Goal: Task Accomplishment & Management: Manage account settings

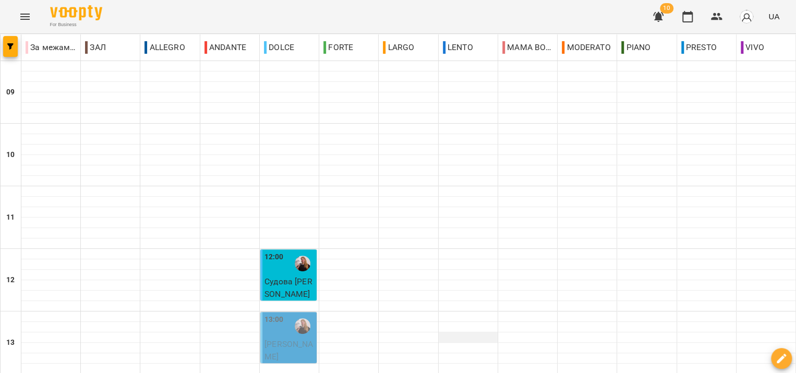
scroll to position [508, 0]
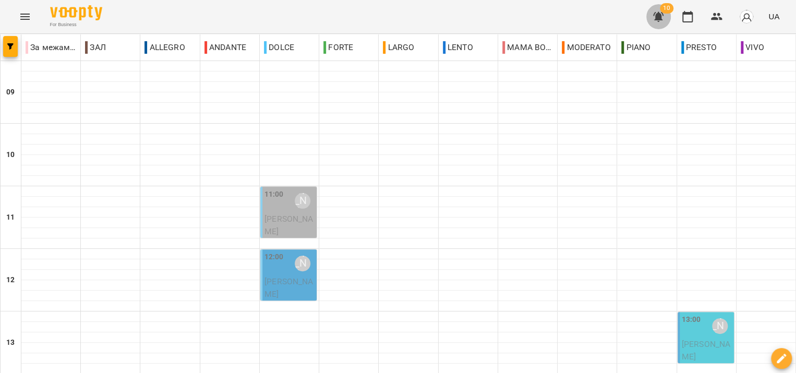
click at [660, 16] on icon "button" at bounding box center [658, 17] width 10 height 10
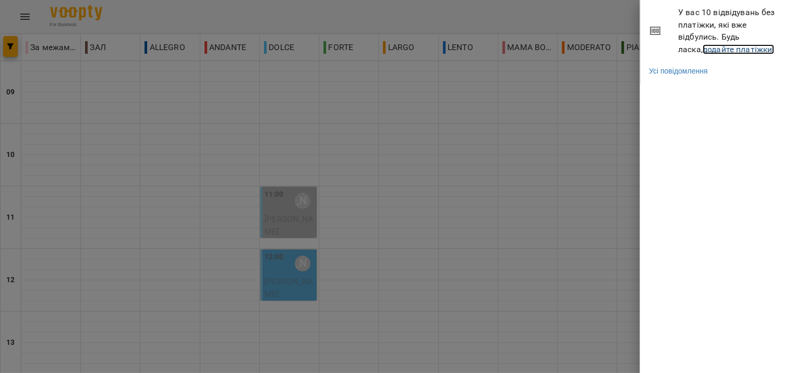
click at [707, 47] on link "додайте платіжки!" at bounding box center [739, 49] width 72 height 10
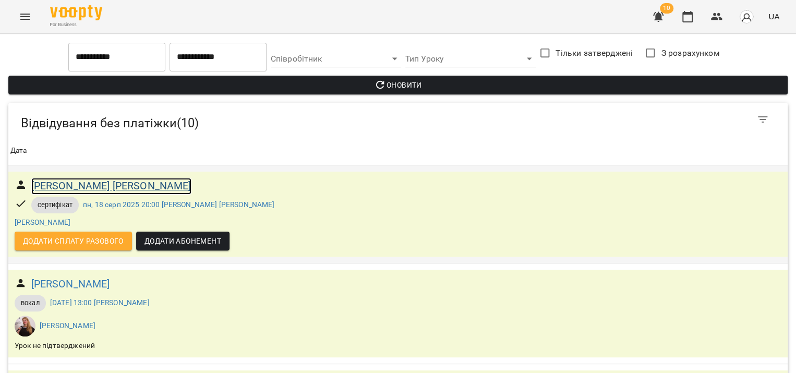
click at [100, 186] on h6 "[PERSON_NAME] [PERSON_NAME]" at bounding box center [111, 186] width 160 height 16
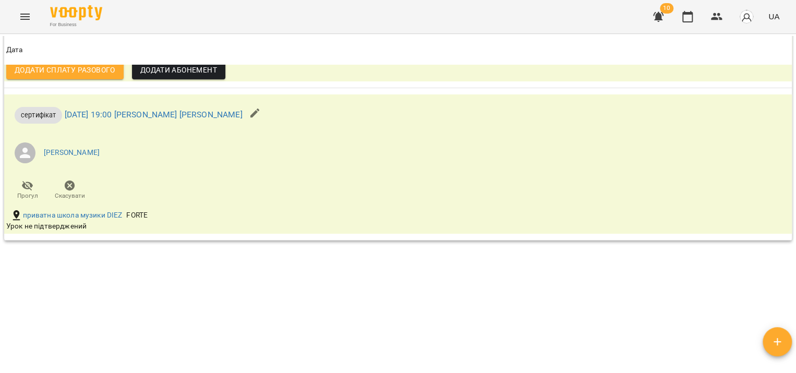
scroll to position [428, 0]
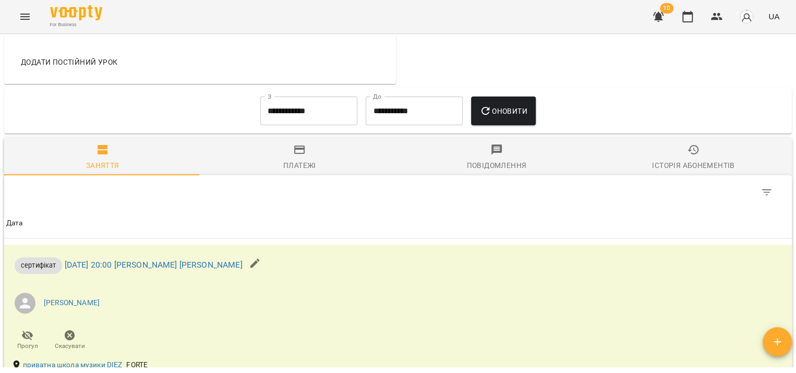
click at [260, 109] on input "**********" at bounding box center [308, 111] width 97 height 29
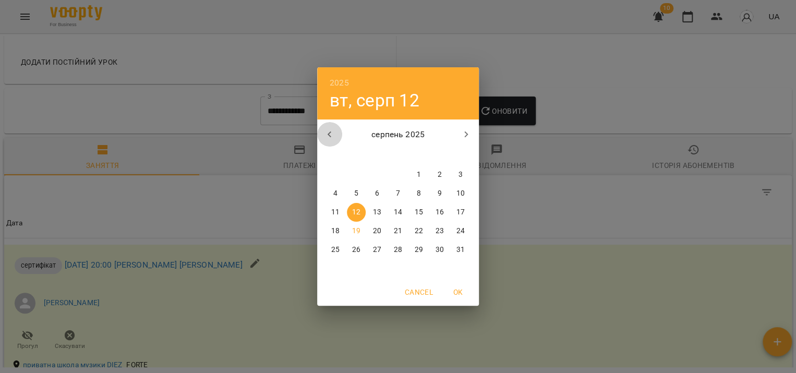
click at [331, 135] on icon "button" at bounding box center [330, 134] width 13 height 13
click at [356, 176] on p "1" at bounding box center [356, 175] width 4 height 10
type input "**********"
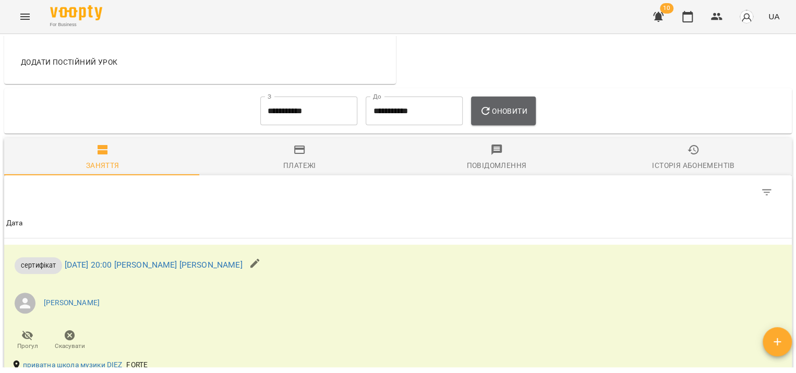
click at [502, 112] on span "Оновити" at bounding box center [503, 111] width 47 height 13
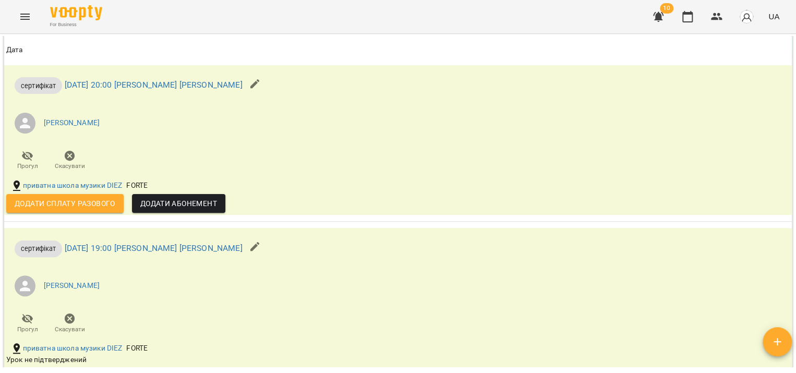
scroll to position [637, 0]
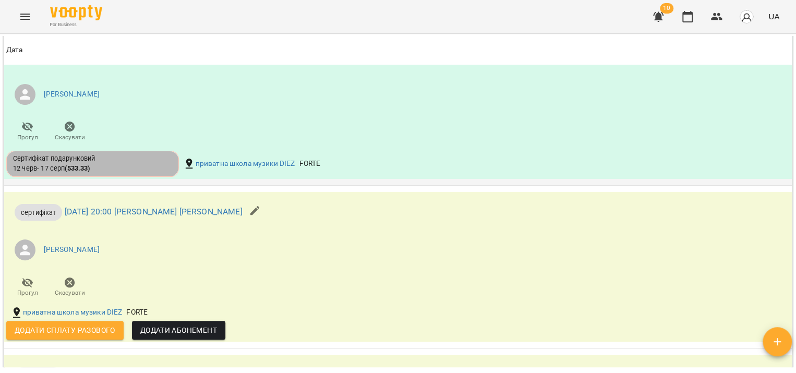
click at [140, 166] on div "Сертифікат подарунковий [DATE] - [DATE] ( 533.33 )" at bounding box center [92, 163] width 159 height 19
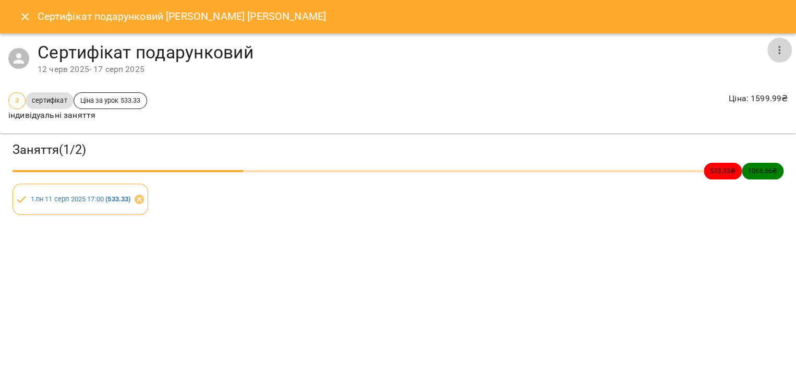
click at [780, 52] on icon "button" at bounding box center [779, 50] width 13 height 13
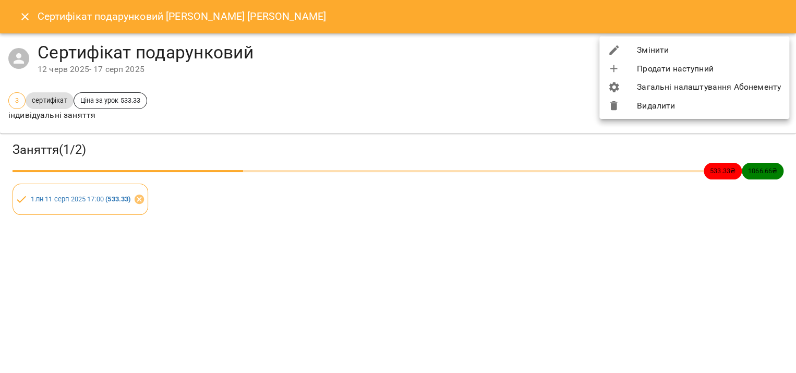
click at [691, 45] on li "Змінити" at bounding box center [695, 50] width 190 height 19
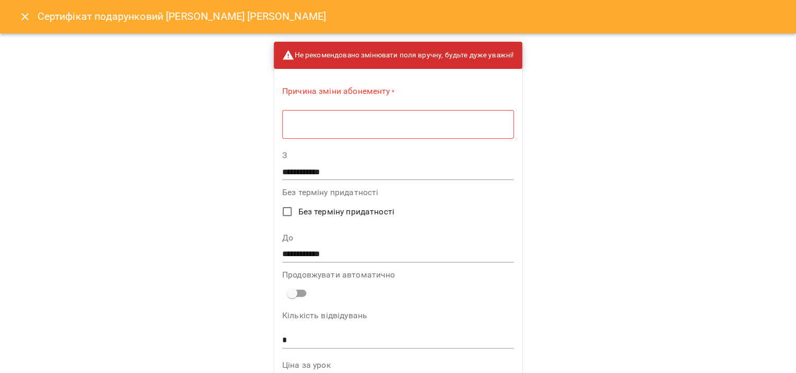
click at [294, 130] on div "* ​" at bounding box center [398, 124] width 232 height 29
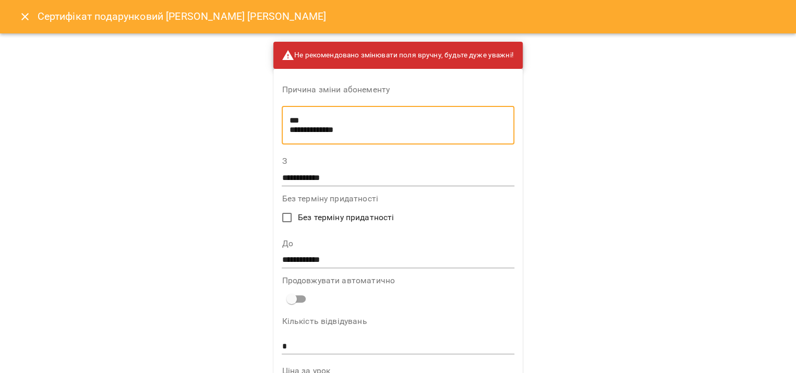
scroll to position [0, 0]
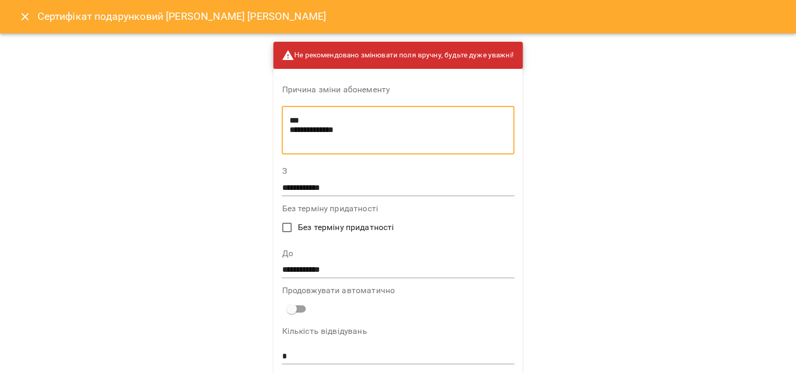
type textarea "**********"
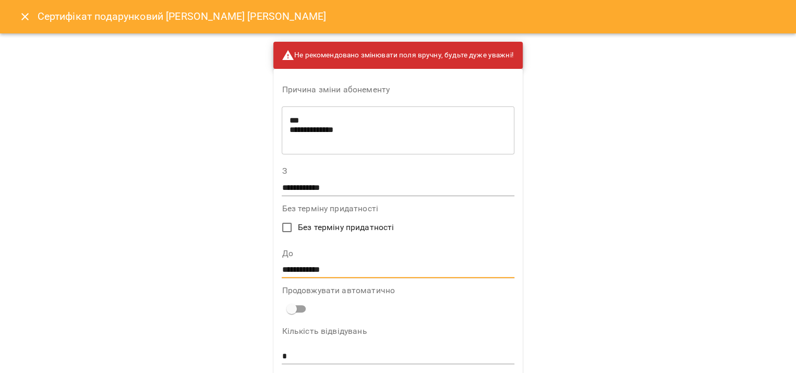
click at [288, 269] on input "**********" at bounding box center [398, 270] width 232 height 17
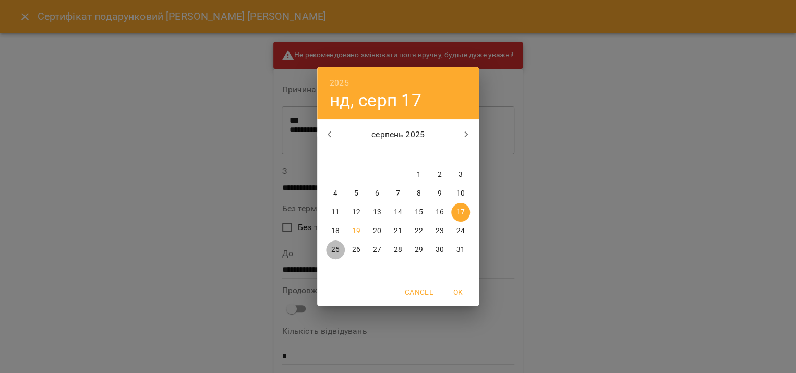
click at [335, 250] on p "25" at bounding box center [335, 250] width 8 height 10
type input "**********"
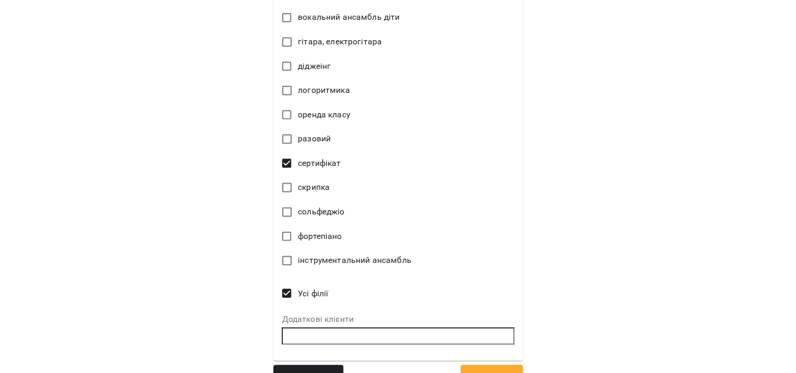
scroll to position [747, 0]
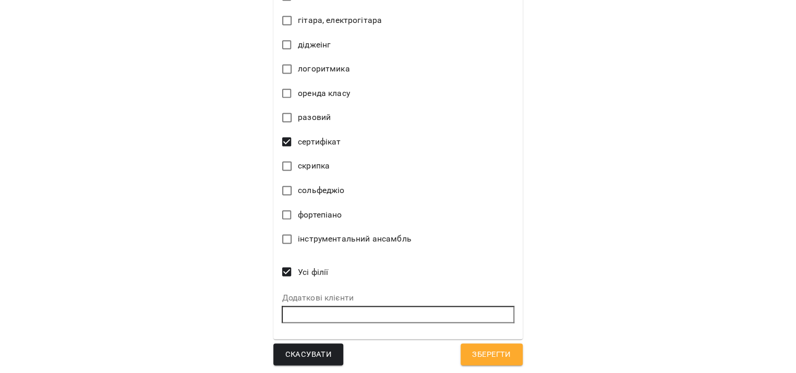
click at [501, 348] on span "Зберегти" at bounding box center [491, 355] width 39 height 14
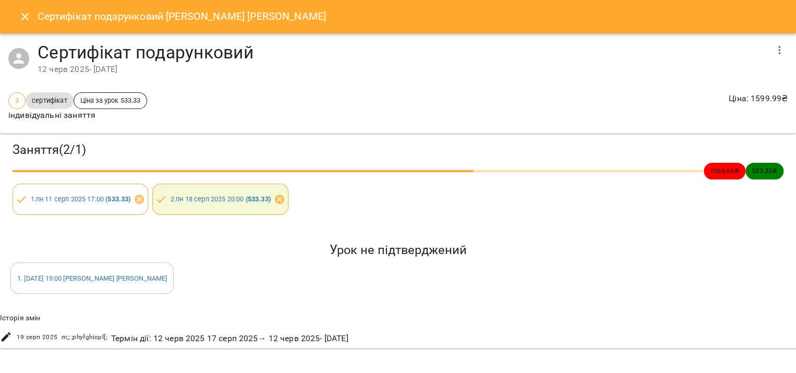
click at [22, 18] on icon "Close" at bounding box center [25, 16] width 13 height 13
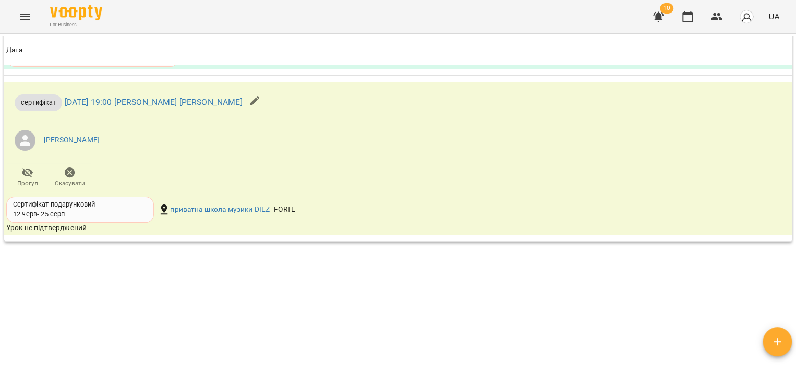
scroll to position [903, 0]
click at [658, 17] on icon "button" at bounding box center [658, 17] width 10 height 10
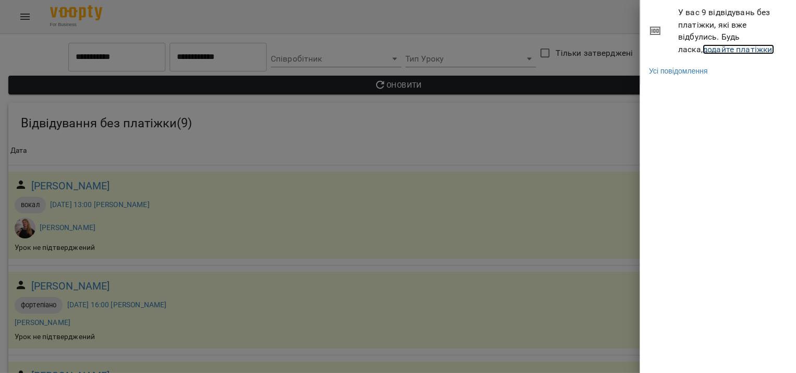
click at [703, 44] on link "додайте платіжки!" at bounding box center [739, 49] width 72 height 10
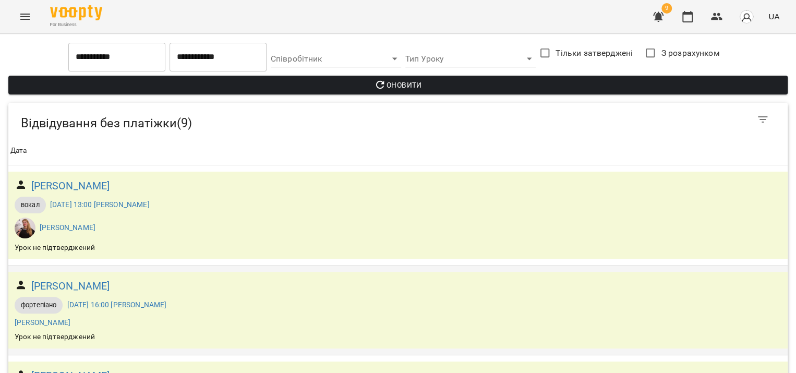
scroll to position [659, 0]
click at [688, 18] on icon "button" at bounding box center [688, 16] width 13 height 13
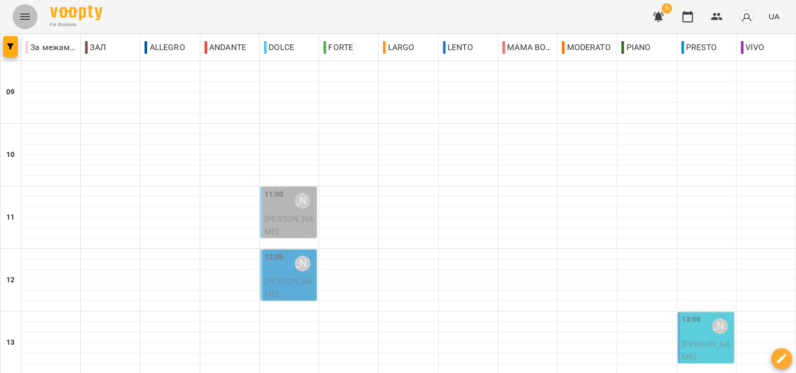
click at [26, 17] on icon "Menu" at bounding box center [25, 16] width 13 height 13
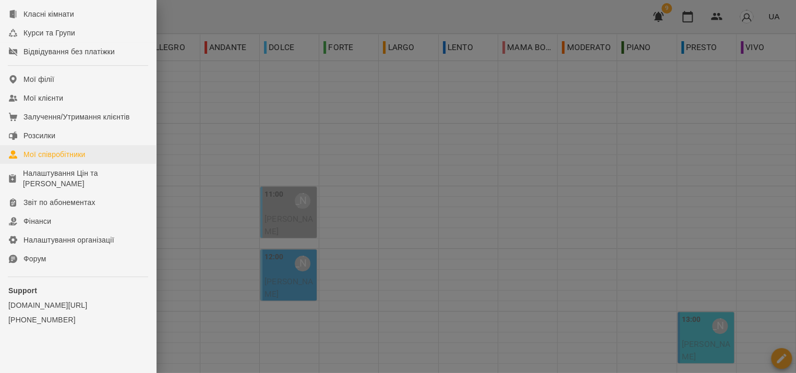
scroll to position [146, 0]
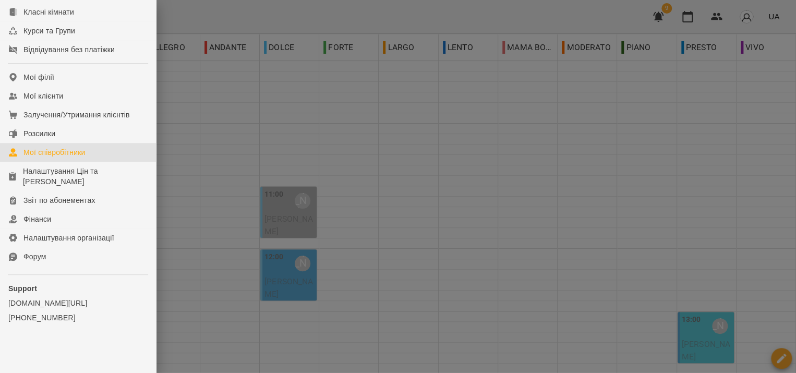
click at [100, 151] on link "Мої співробітники" at bounding box center [78, 152] width 156 height 19
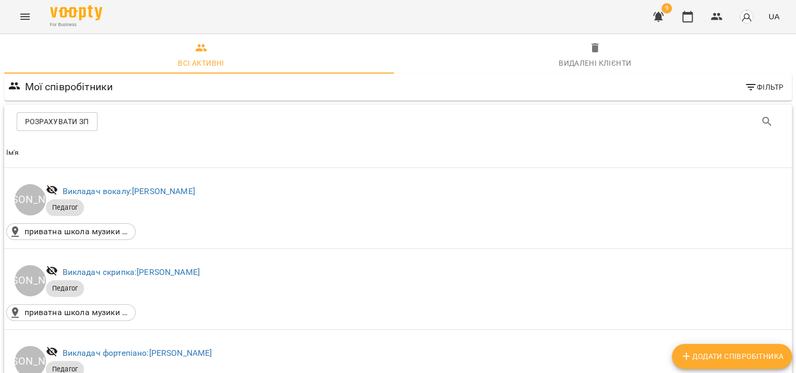
scroll to position [939, 0]
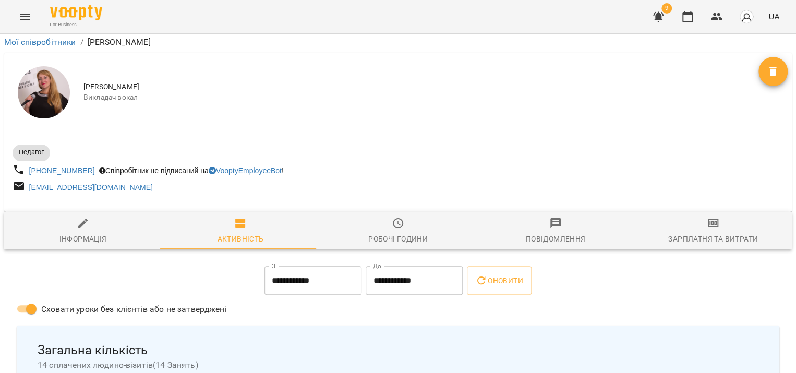
scroll to position [1403, 0]
click at [687, 18] on icon "button" at bounding box center [688, 16] width 13 height 13
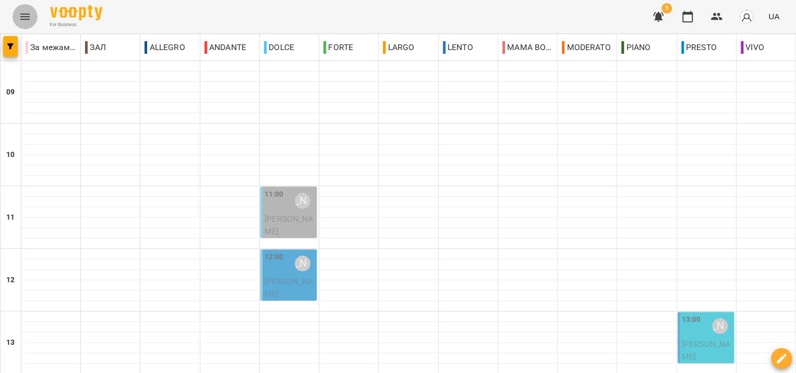
click at [27, 14] on icon "Menu" at bounding box center [24, 17] width 9 height 6
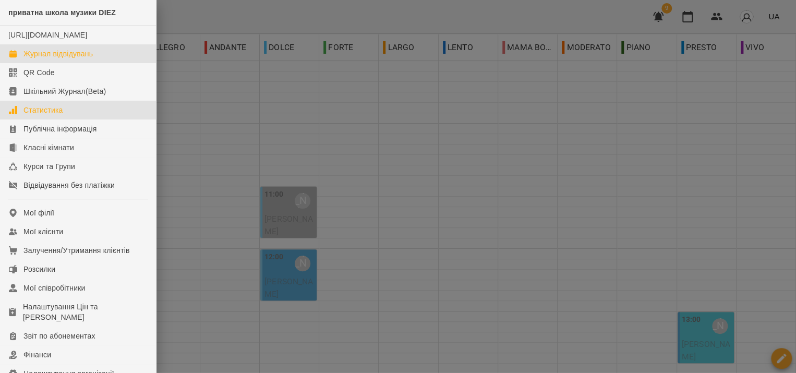
click at [55, 115] on div "Статистика" at bounding box center [43, 110] width 40 height 10
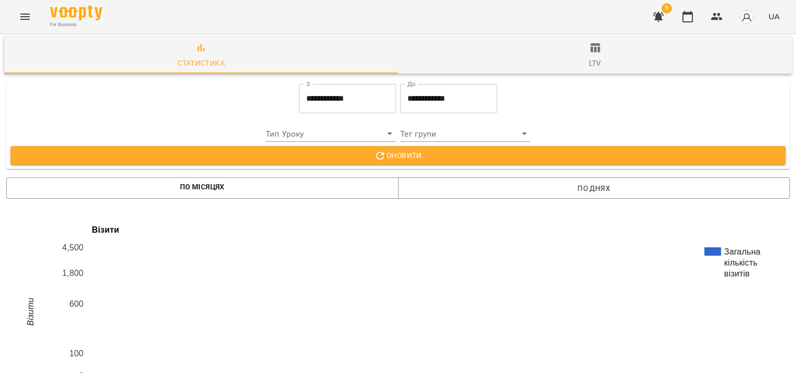
scroll to position [1597, 0]
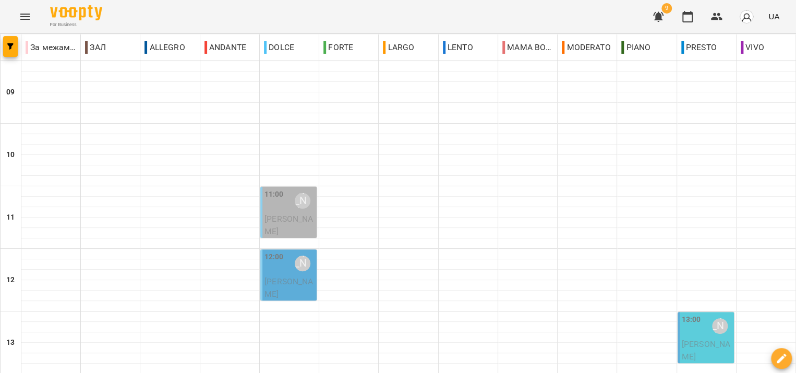
scroll to position [508, 0]
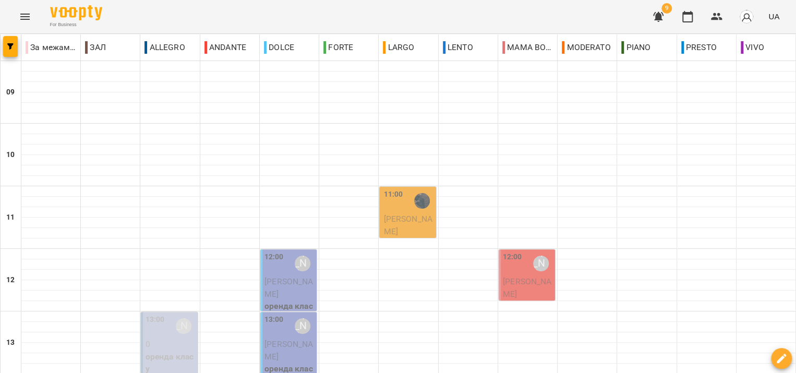
scroll to position [157, 0]
click at [172, 338] on p "0" at bounding box center [170, 344] width 50 height 13
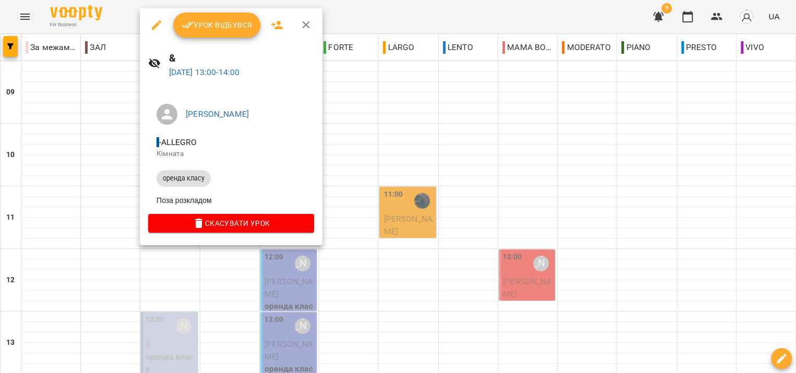
click at [305, 21] on icon "button" at bounding box center [306, 25] width 13 height 13
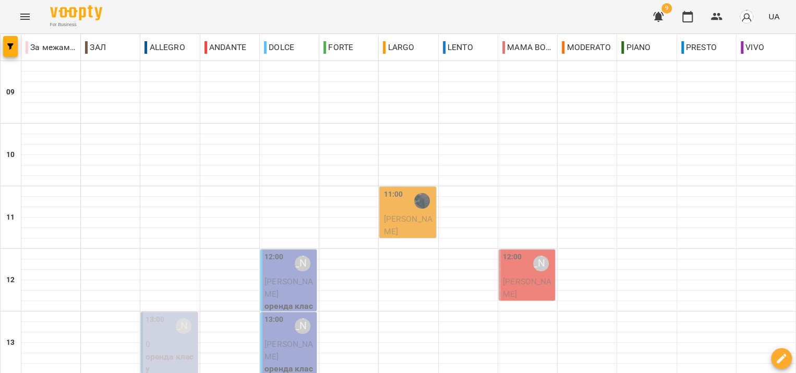
scroll to position [470, 0]
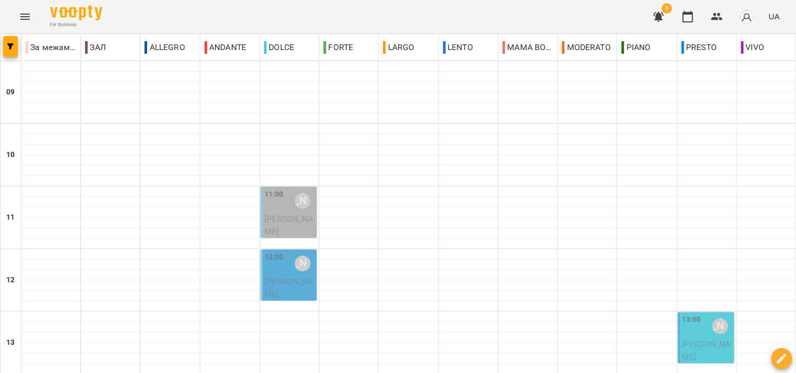
scroll to position [508, 0]
click at [689, 17] on icon "button" at bounding box center [688, 16] width 13 height 13
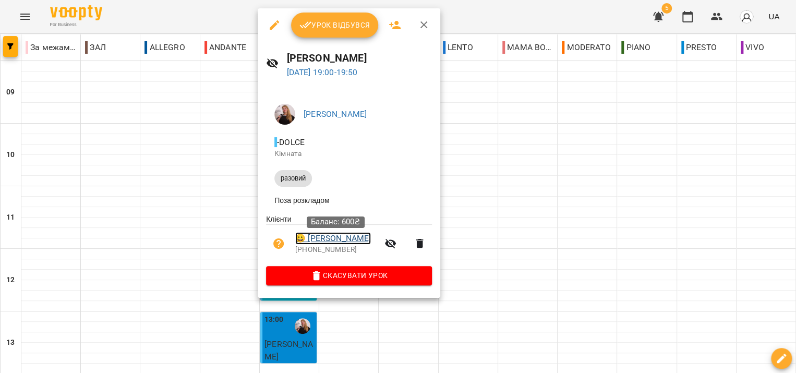
click at [363, 245] on link "😀 [PERSON_NAME]" at bounding box center [333, 238] width 76 height 13
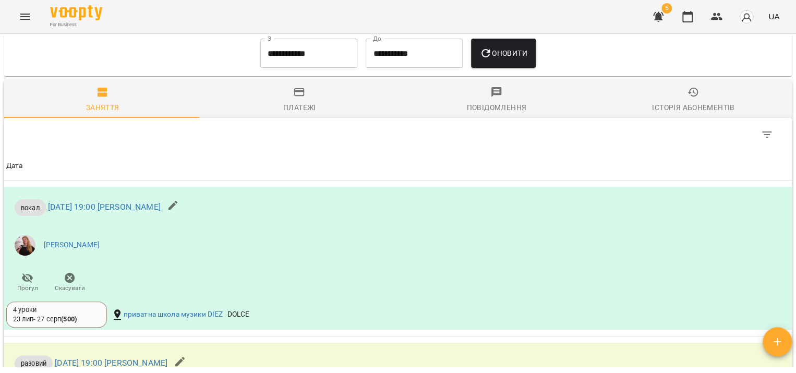
scroll to position [365, 0]
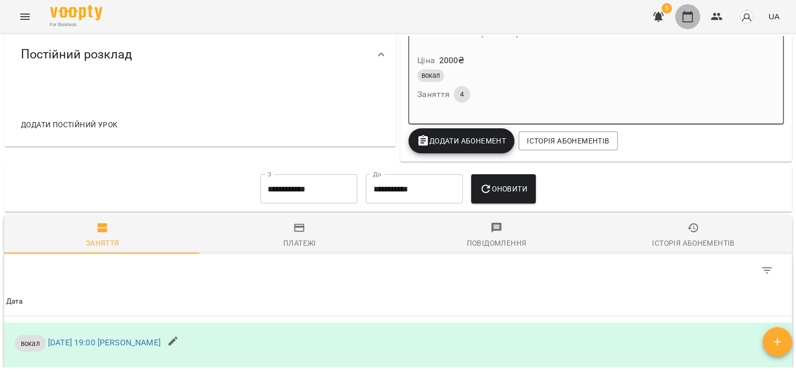
click at [688, 15] on icon "button" at bounding box center [688, 16] width 13 height 13
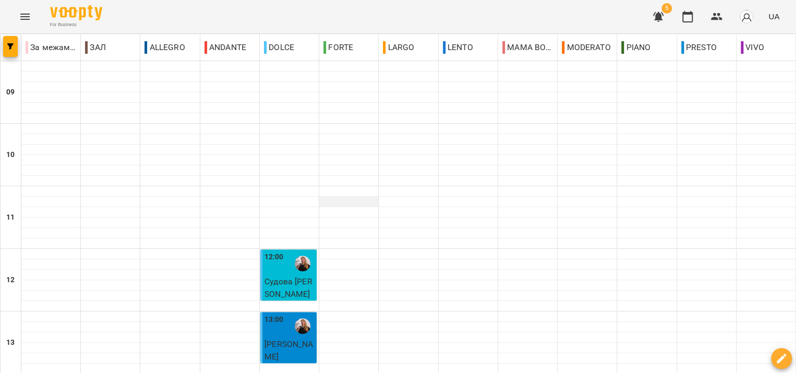
scroll to position [508, 0]
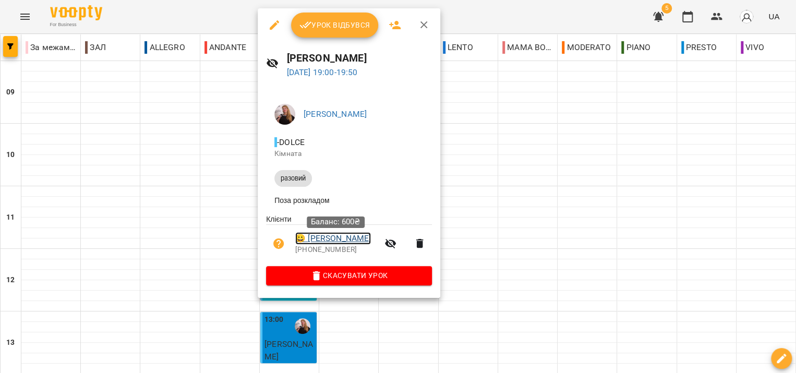
click at [367, 240] on link "😀 [PERSON_NAME]" at bounding box center [333, 238] width 76 height 13
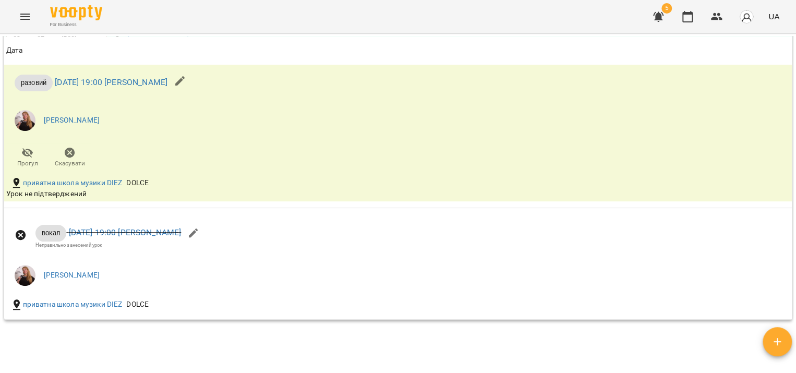
scroll to position [783, 0]
click at [690, 19] on icon "button" at bounding box center [688, 16] width 13 height 13
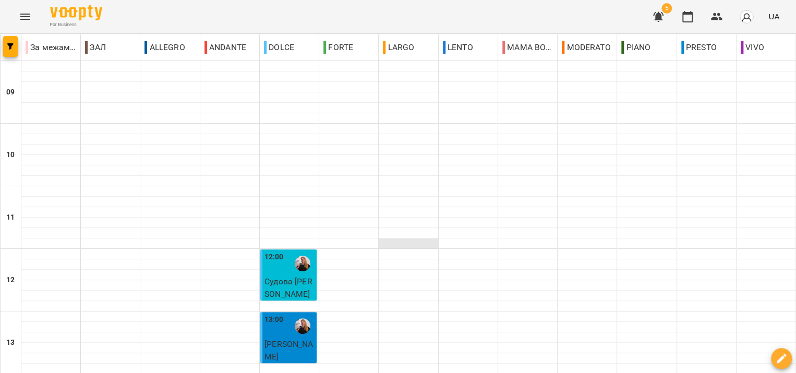
scroll to position [508, 0]
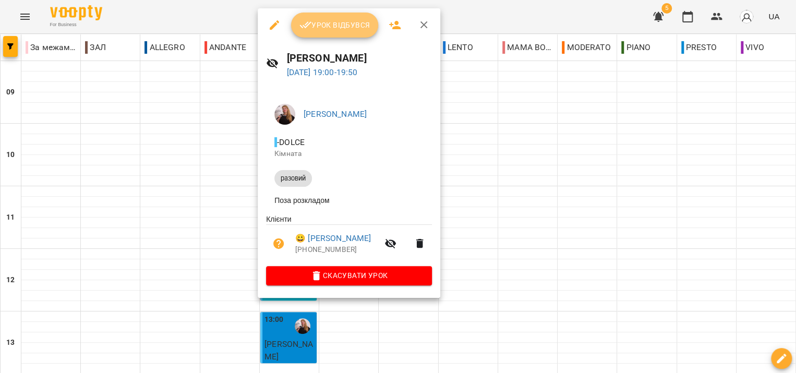
click at [363, 25] on span "Урок відбувся" at bounding box center [335, 25] width 71 height 13
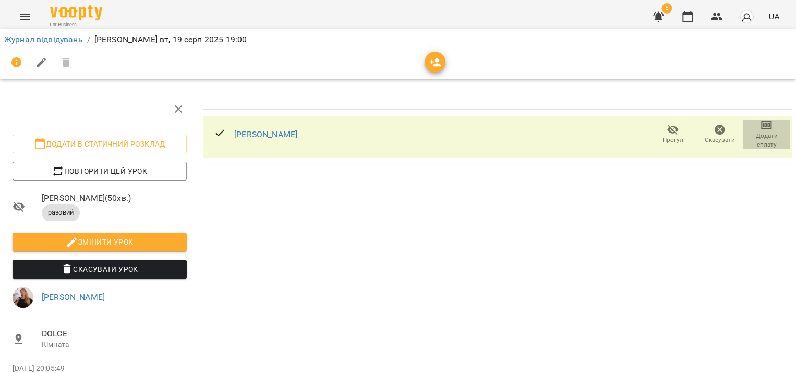
click at [763, 124] on icon "button" at bounding box center [766, 125] width 7 height 4
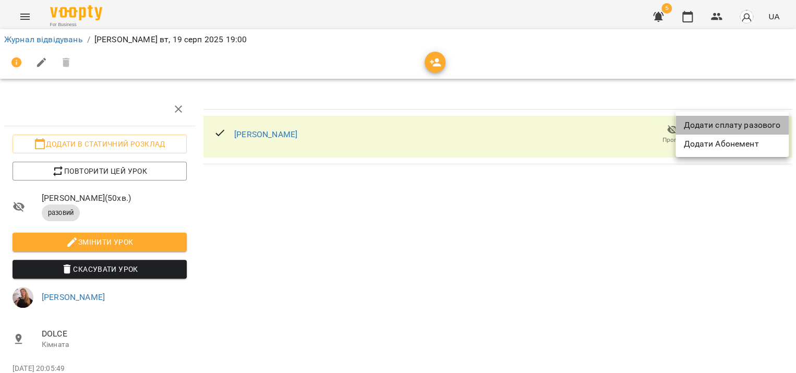
click at [757, 124] on li "Додати сплату разового" at bounding box center [732, 125] width 113 height 19
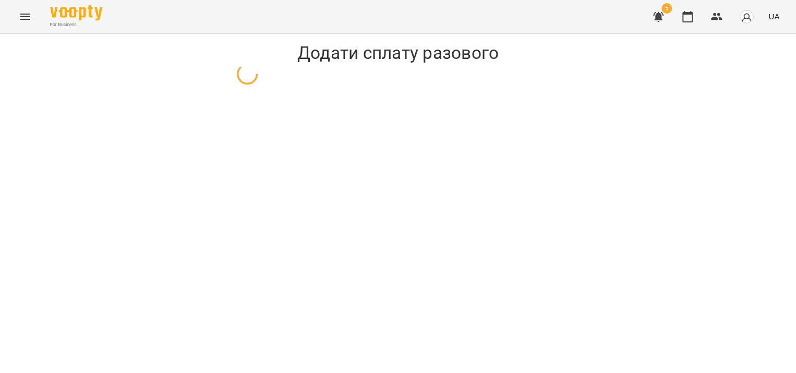
select select "*******"
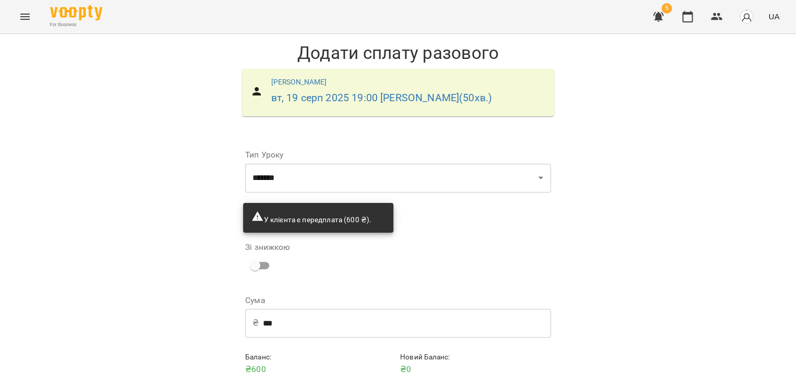
scroll to position [44, 0]
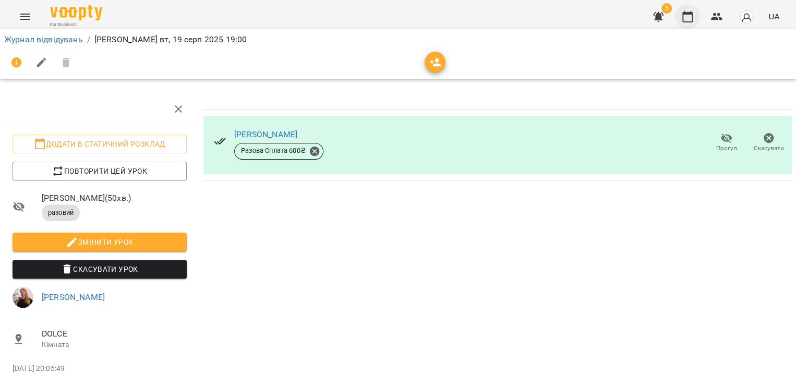
click at [690, 18] on icon "button" at bounding box center [688, 16] width 13 height 13
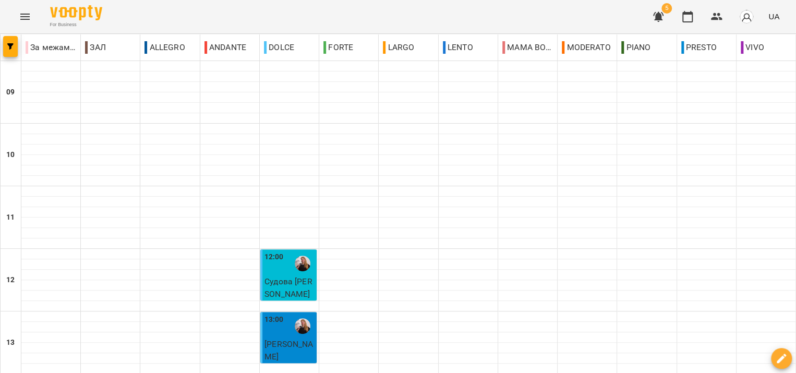
scroll to position [508, 0]
